Goal: Use online tool/utility: Utilize a website feature to perform a specific function

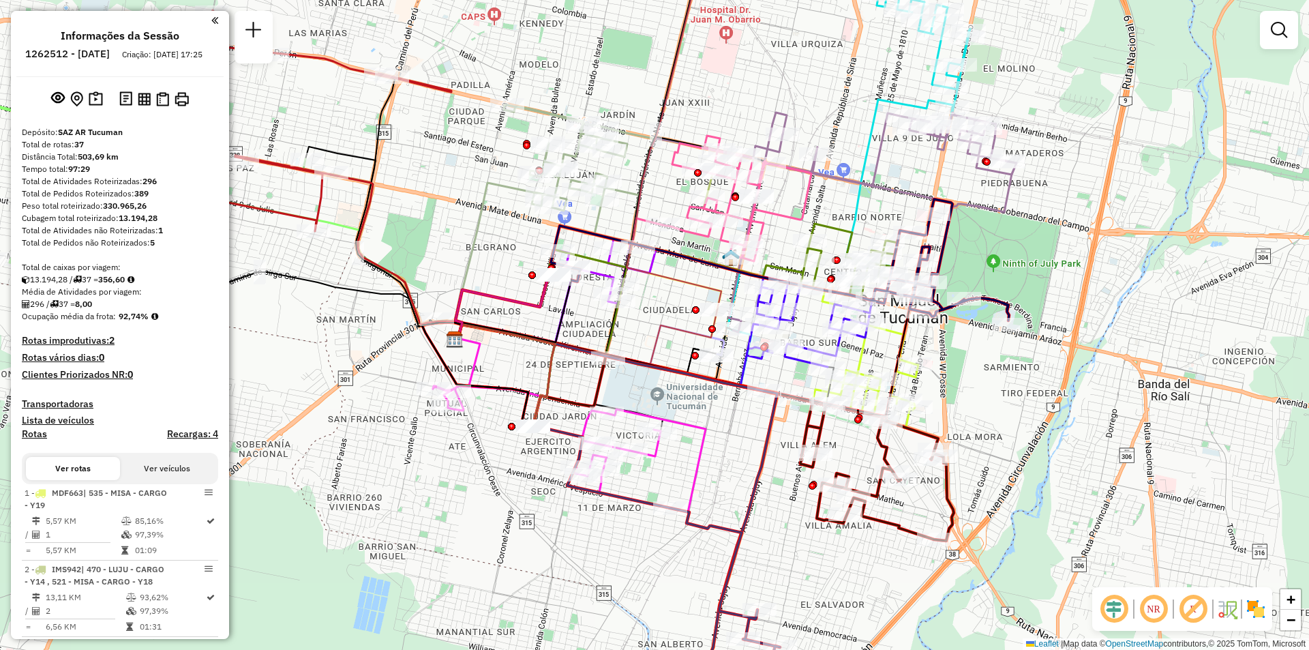
scroll to position [2173, 0]
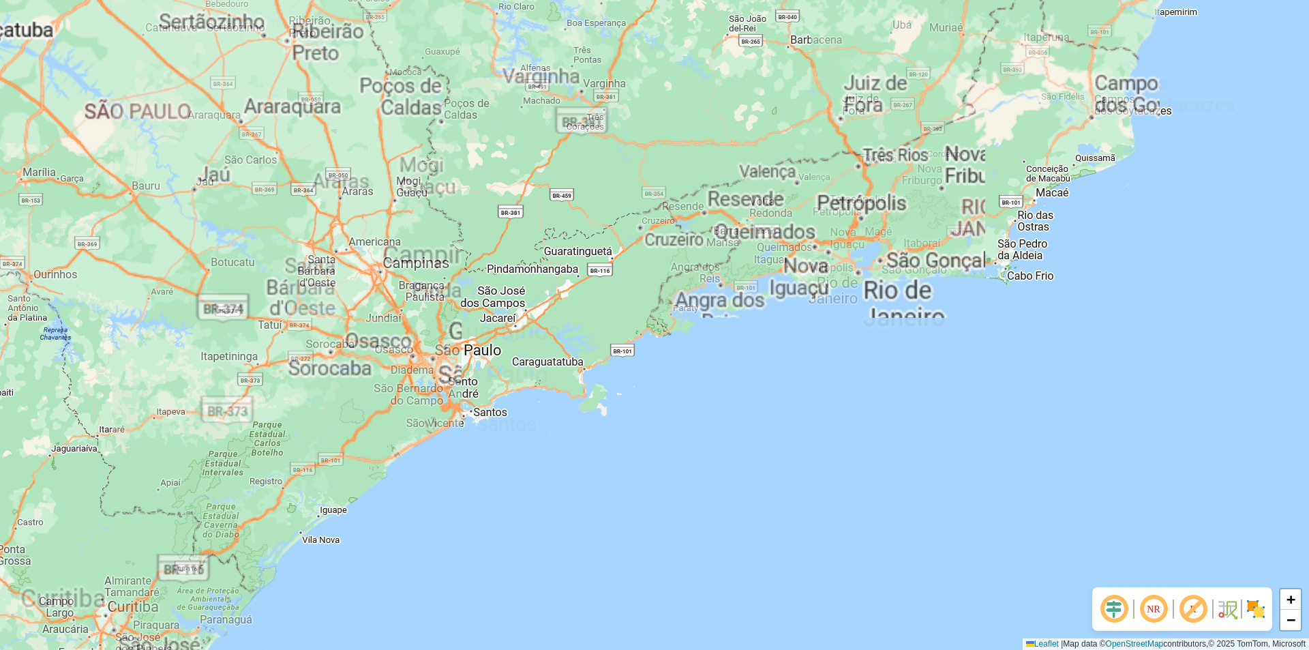
drag, startPoint x: 509, startPoint y: 338, endPoint x: 704, endPoint y: 349, distance: 195.4
click at [704, 349] on div "+ − Leaflet | Map data © OpenStreetMap contributors,© 2025 TomTom, Microsoft" at bounding box center [654, 325] width 1309 height 650
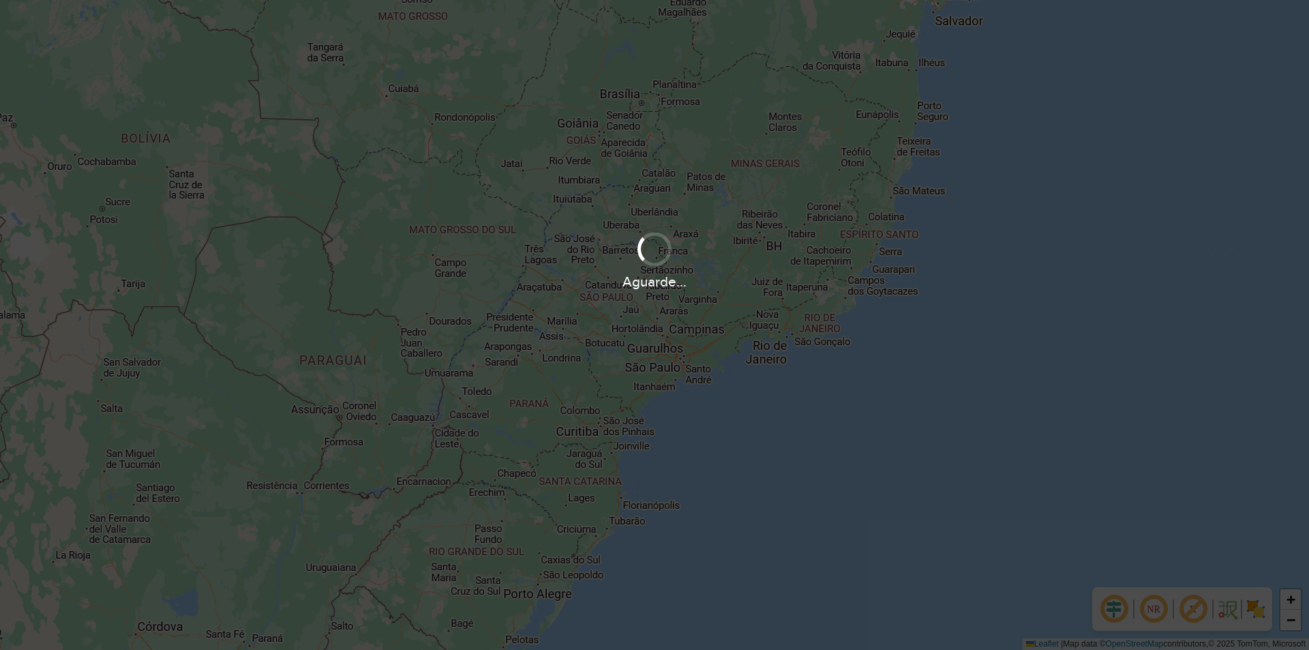
drag, startPoint x: 367, startPoint y: 411, endPoint x: 700, endPoint y: 368, distance: 336.2
click at [700, 368] on hb-app "Aguarde... Pop-up bloqueado! Seu navegador bloqueou automáticamente a abertura …" at bounding box center [654, 325] width 1309 height 650
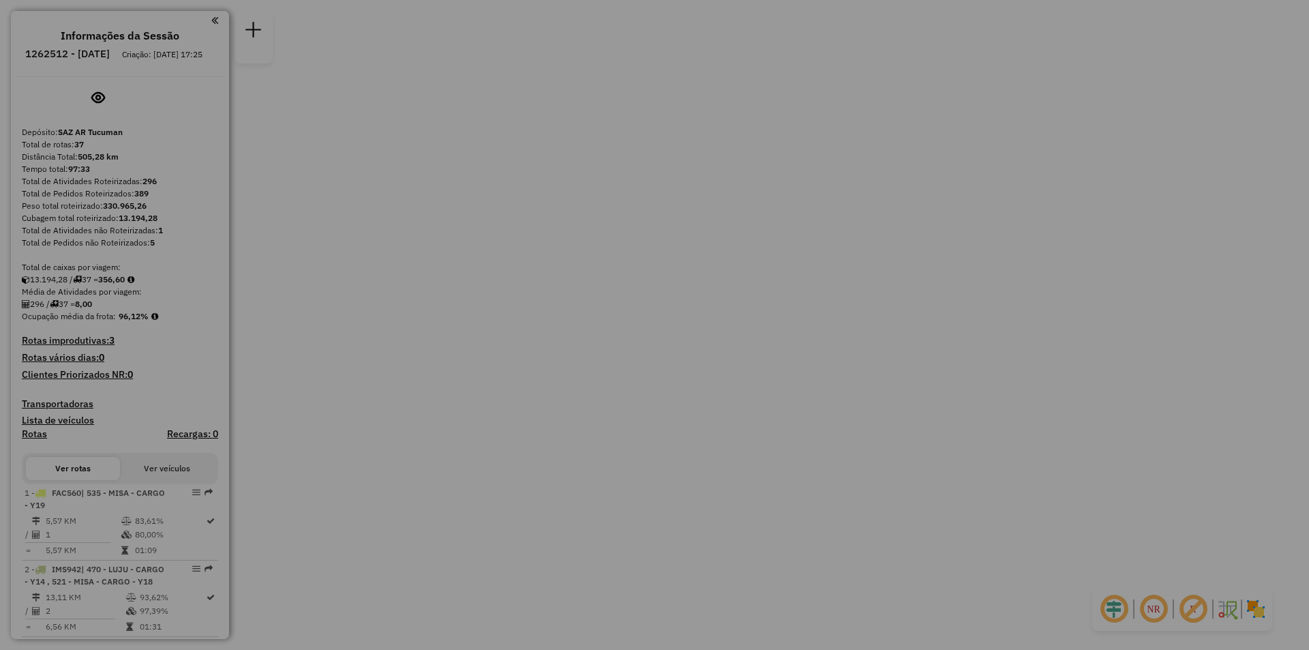
drag, startPoint x: 593, startPoint y: 375, endPoint x: 1013, endPoint y: 321, distance: 423.5
click at [0, 0] on hb-app "Aguarde... Pop-up bloqueado! Seu navegador bloqueou automáticamente a abertura …" at bounding box center [0, 0] width 0 height 0
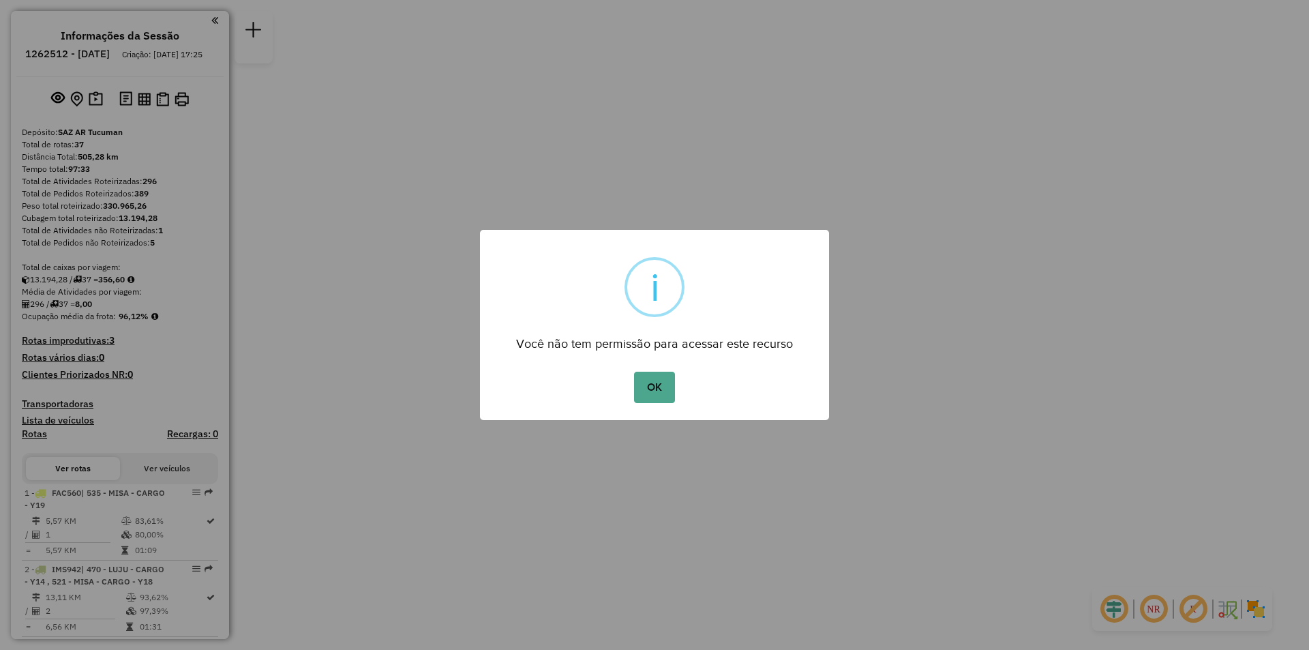
click at [651, 370] on div "OK No Cancel" at bounding box center [654, 387] width 349 height 38
click at [657, 378] on button "OK" at bounding box center [654, 387] width 40 height 31
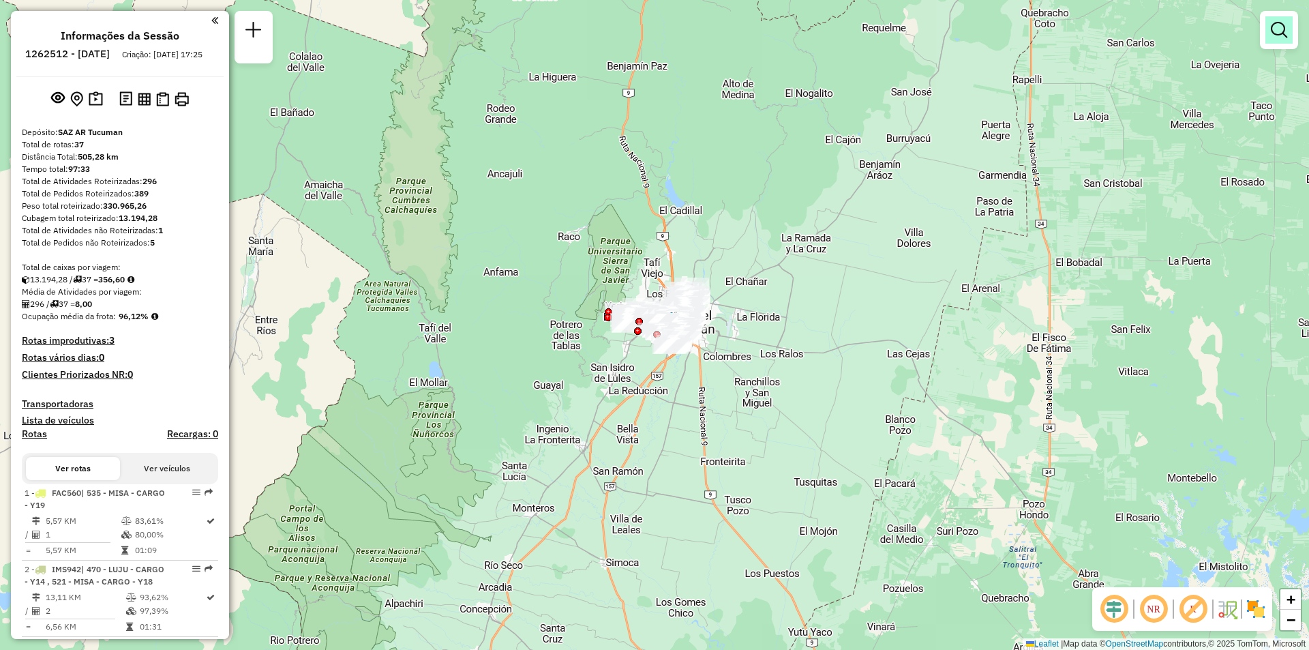
click at [1284, 42] on link at bounding box center [1279, 29] width 27 height 27
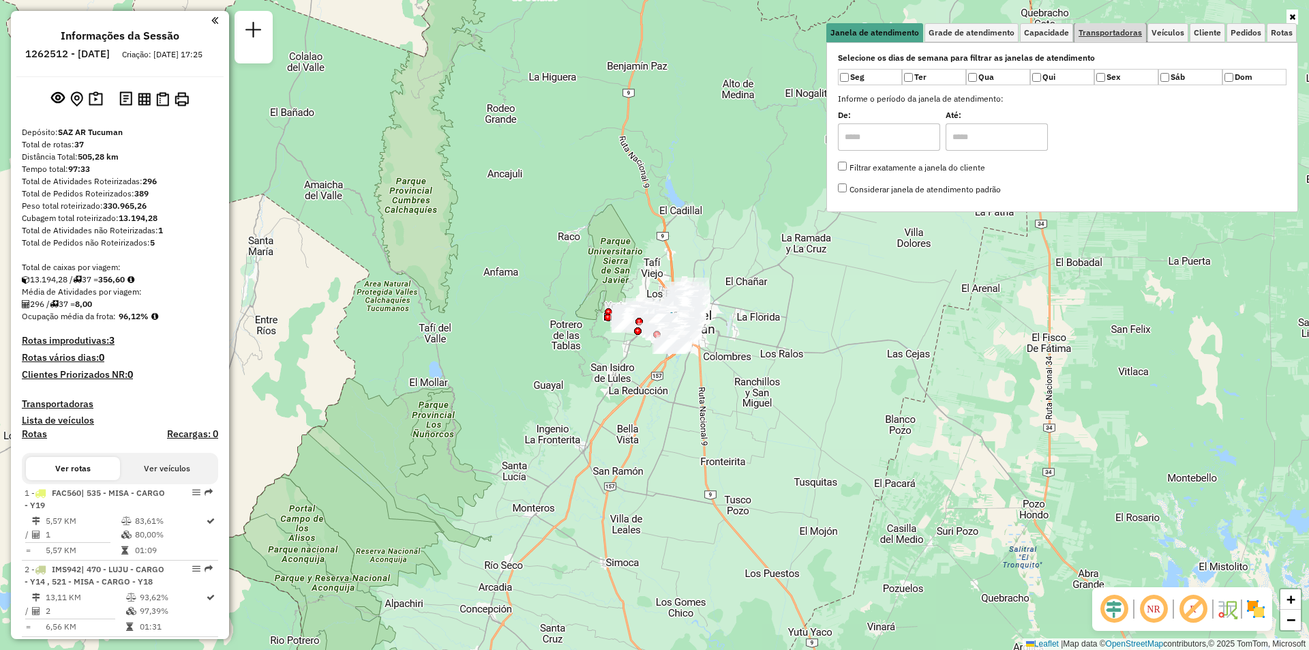
click at [1129, 29] on span "Transportadoras" at bounding box center [1110, 33] width 63 height 8
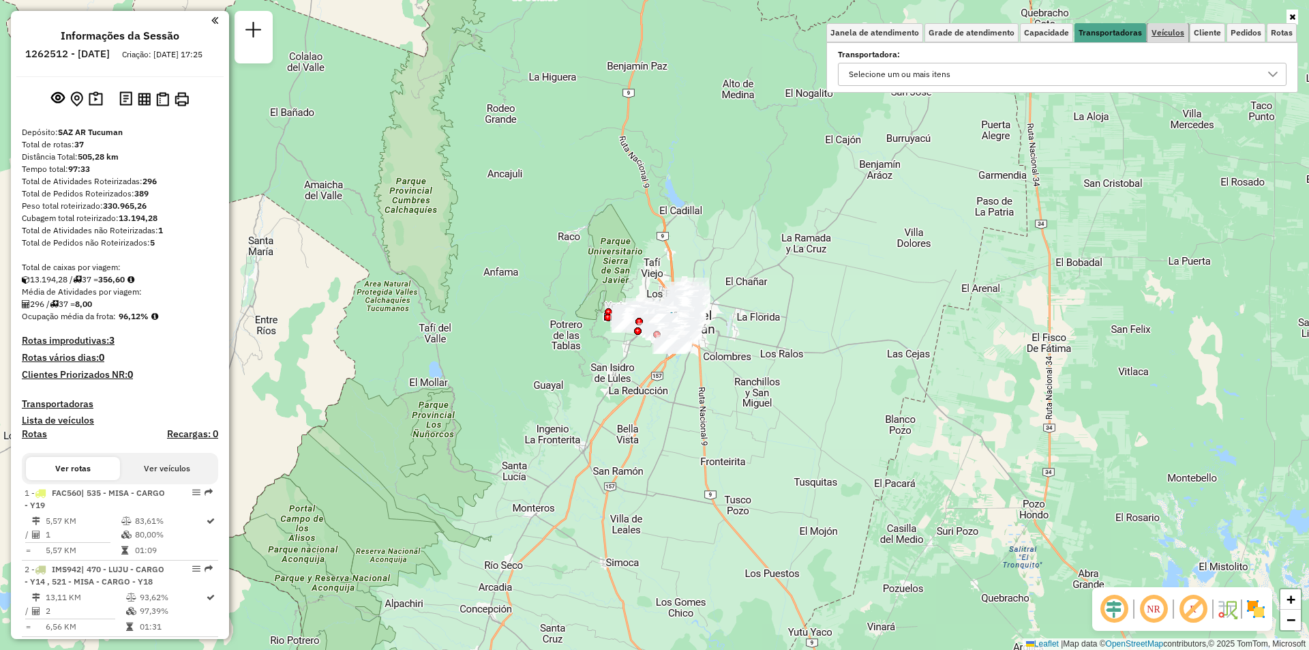
click at [1167, 29] on span "Veículos" at bounding box center [1168, 33] width 33 height 8
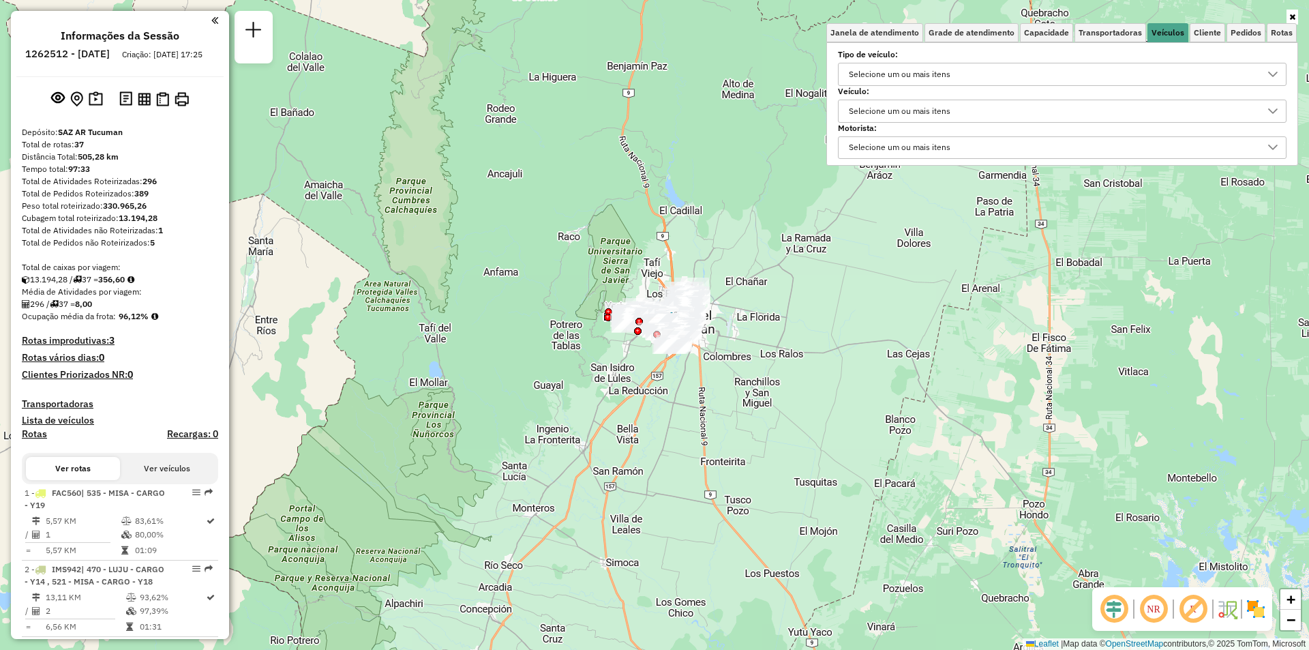
click at [1082, 83] on div "Selecione um ou mais itens" at bounding box center [1052, 74] width 416 height 22
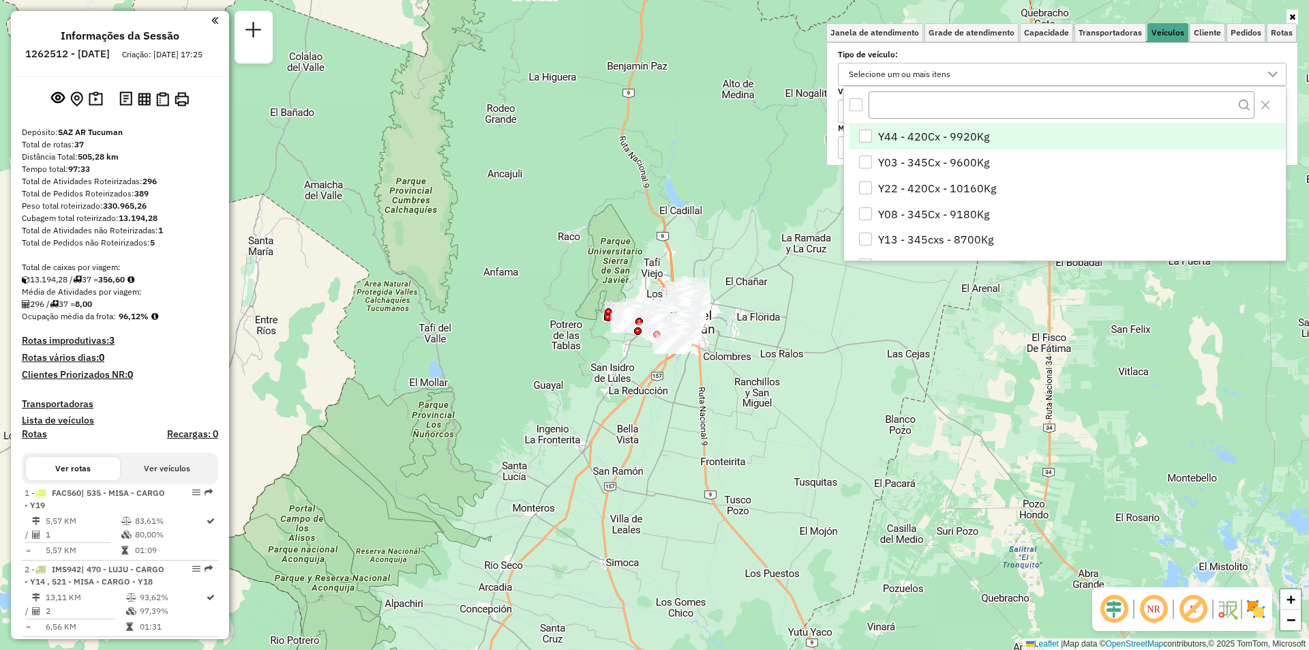
scroll to position [8, 47]
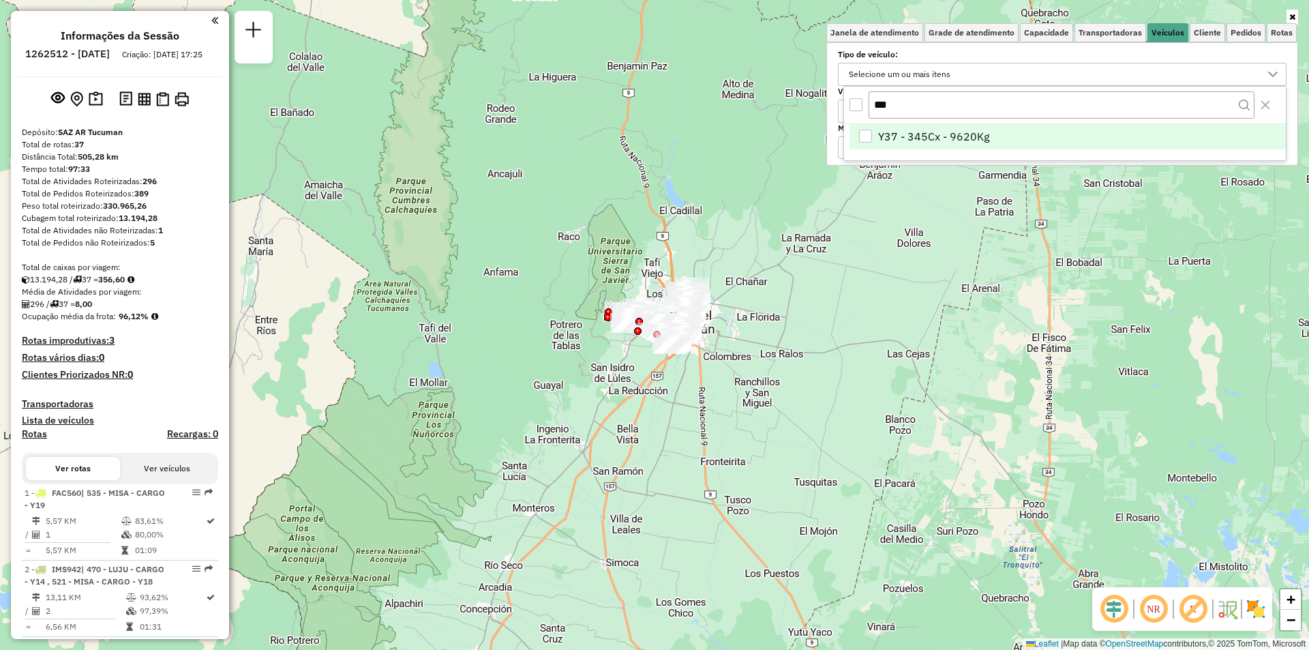
type input "***"
click at [1054, 132] on li "Y37 - 345Cx - 9620Kg" at bounding box center [1068, 137] width 436 height 26
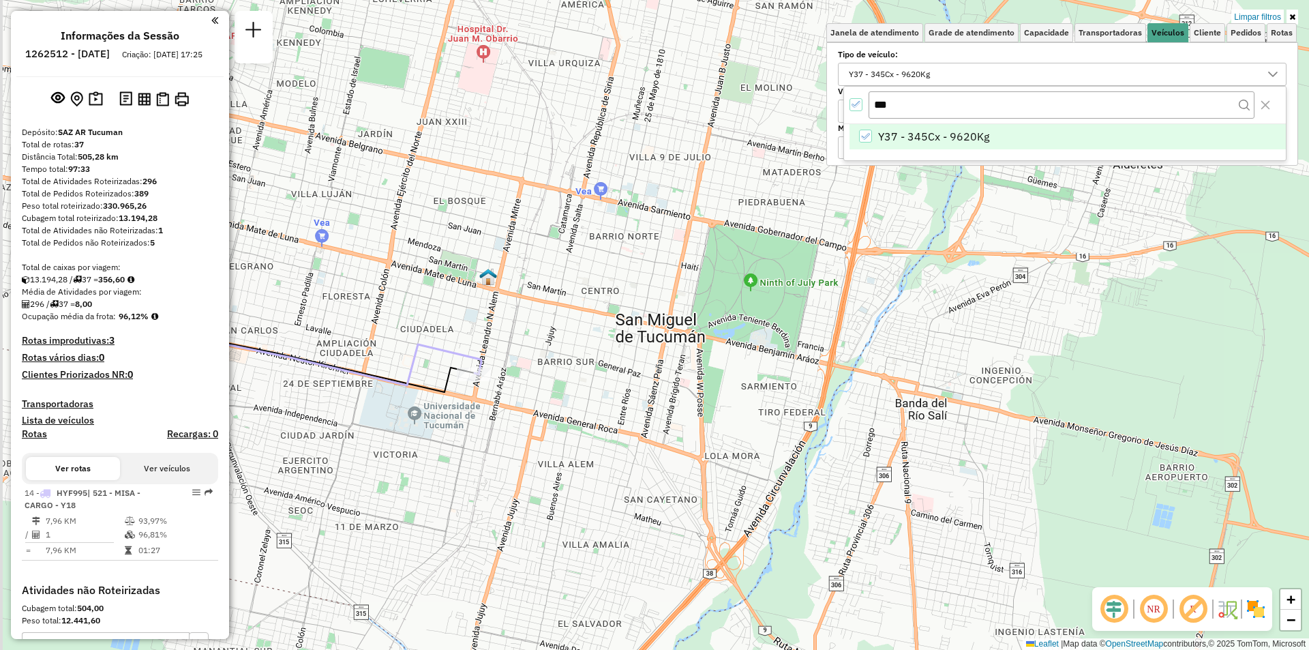
drag, startPoint x: 491, startPoint y: 356, endPoint x: 643, endPoint y: 330, distance: 154.3
click at [643, 330] on div "Limpar filtros Janela de atendimento Grade de atendimento Capacidade Transporta…" at bounding box center [654, 325] width 1309 height 650
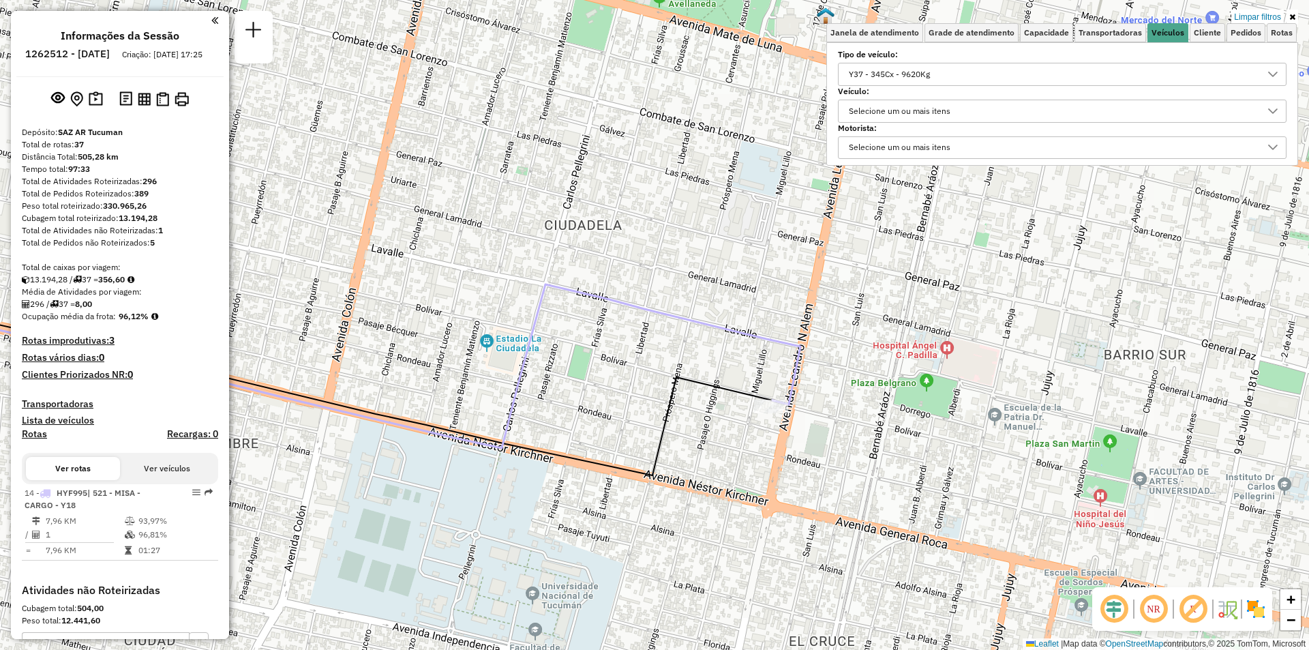
click at [1290, 16] on icon at bounding box center [1293, 17] width 6 height 8
